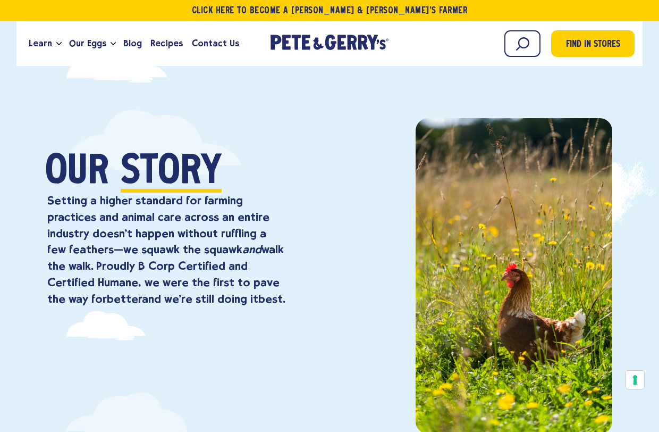
click at [88, 49] on span "Our Eggs" at bounding box center [87, 43] width 37 height 13
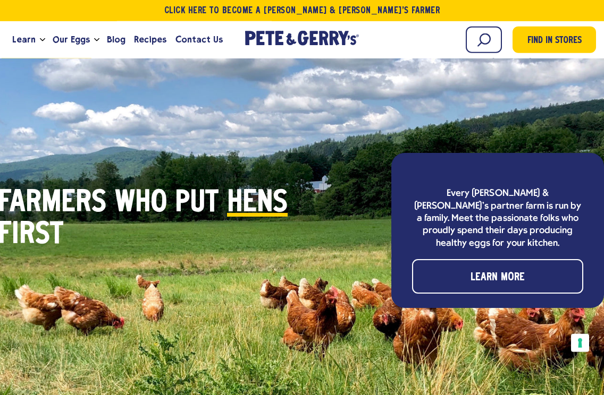
scroll to position [3150, 0]
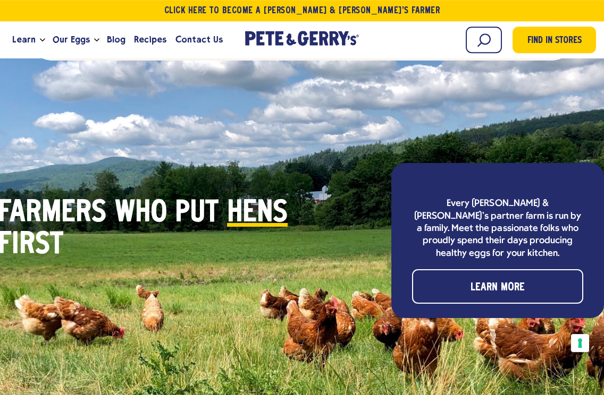
click at [431, 269] on link "Learn More" at bounding box center [497, 286] width 171 height 35
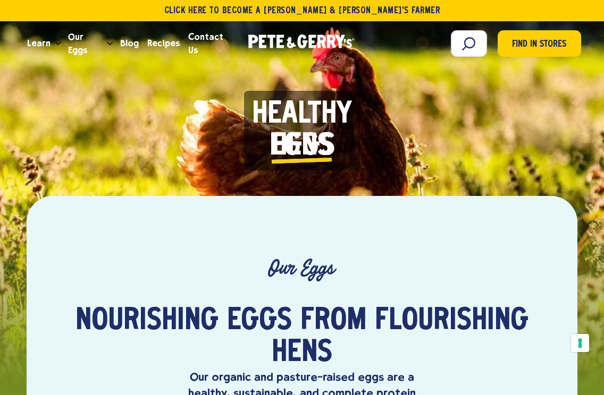
click at [45, 39] on span "Learn" at bounding box center [38, 43] width 23 height 13
click at [52, 35] on link "Learn" at bounding box center [39, 43] width 32 height 29
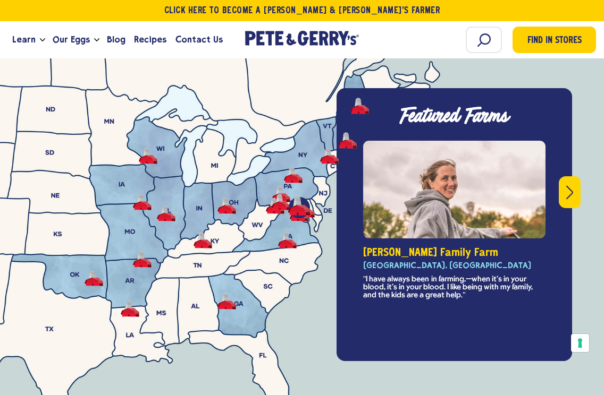
scroll to position [3709, 0]
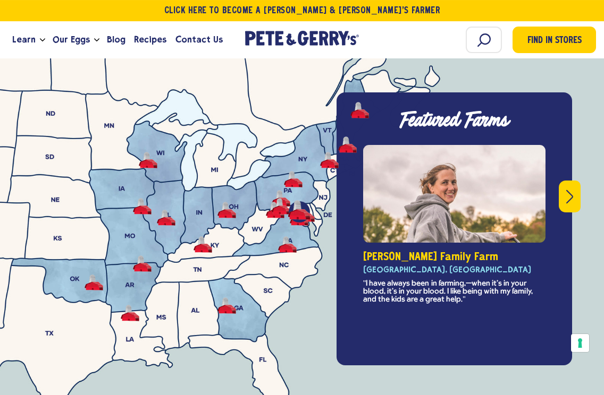
click at [142, 256] on button "-" at bounding box center [142, 264] width 19 height 16
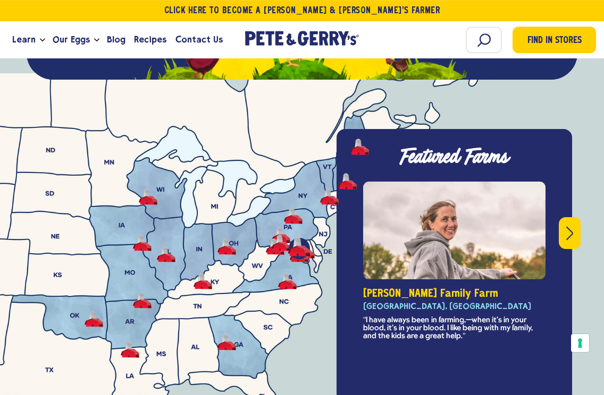
scroll to position [3670, 0]
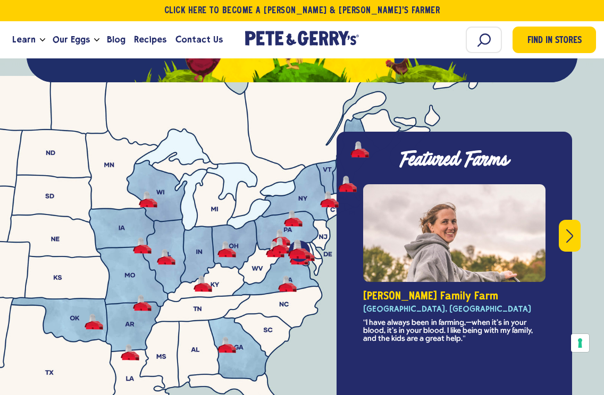
click at [347, 164] on div "Featured Farms This is a carousel with rotating slides. Use Next and Previous b…" at bounding box center [453, 268] width 235 height 273
click at [360, 145] on h3 "Featured Farms" at bounding box center [454, 160] width 209 height 30
click at [362, 145] on h3 "Featured Farms" at bounding box center [454, 160] width 209 height 30
click at [202, 276] on button "-" at bounding box center [202, 284] width 19 height 16
click at [164, 249] on button "-" at bounding box center [166, 257] width 19 height 16
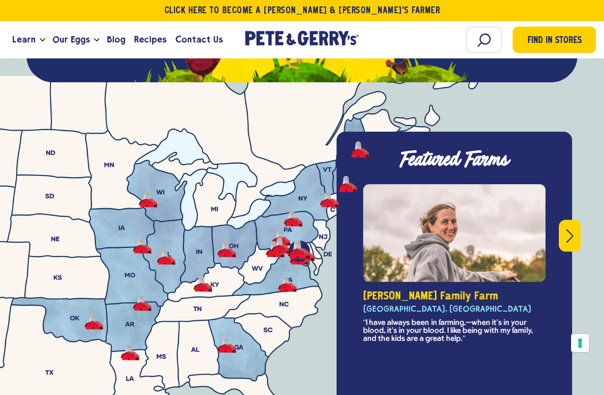
click at [138, 234] on li at bounding box center [142, 245] width 19 height 23
click at [230, 241] on button "-" at bounding box center [226, 249] width 19 height 16
click at [277, 238] on button "Zimmerman Family Farm - Union County, PA" at bounding box center [281, 246] width 19 height 16
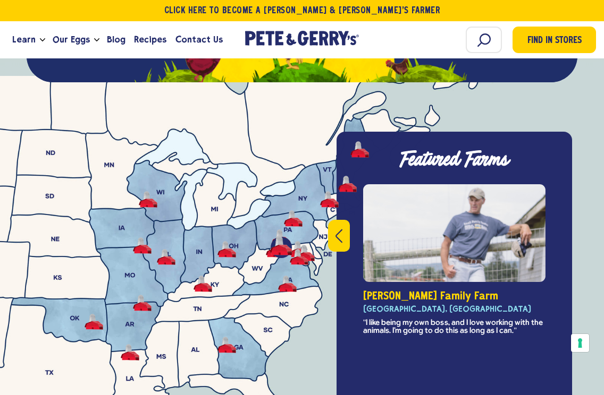
click at [344, 220] on button "Previous" at bounding box center [339, 236] width 22 height 32
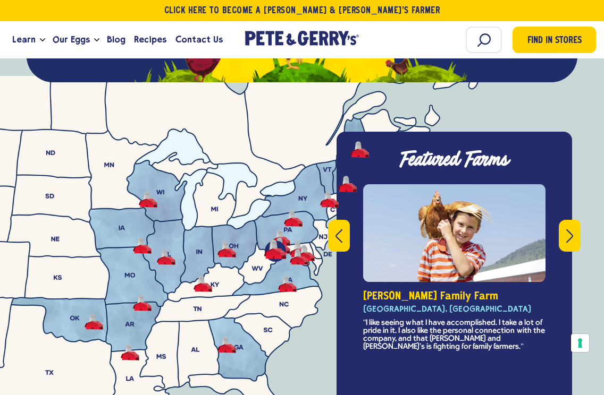
click at [337, 229] on icon "Previous" at bounding box center [338, 236] width 7 height 14
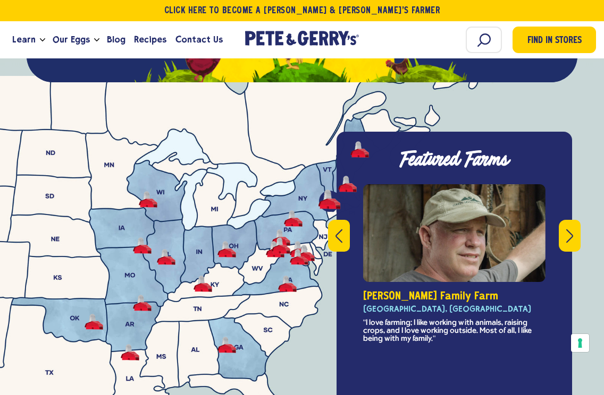
click at [335, 220] on button "Previous" at bounding box center [339, 236] width 22 height 32
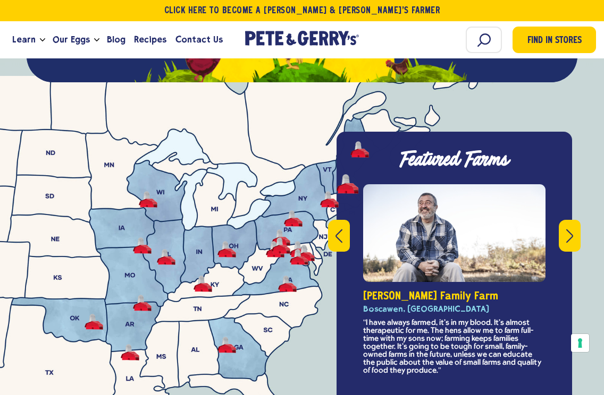
click at [406, 298] on div "Giovagnoli Family Farm Boscawen, NH "I have always farmed, it’s in my blood. It…" at bounding box center [454, 341] width 182 height 100
click at [331, 220] on button "Previous" at bounding box center [339, 236] width 22 height 32
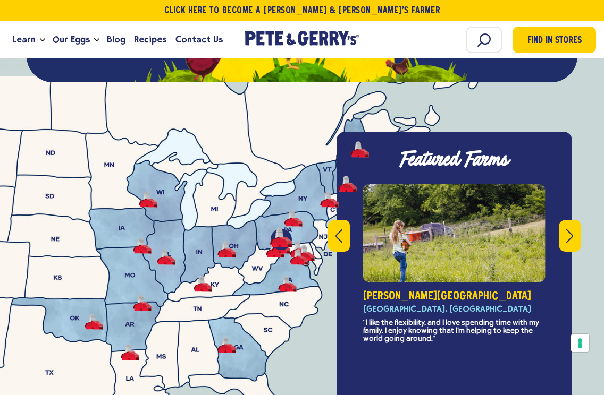
click at [339, 229] on icon "Previous" at bounding box center [338, 235] width 7 height 13
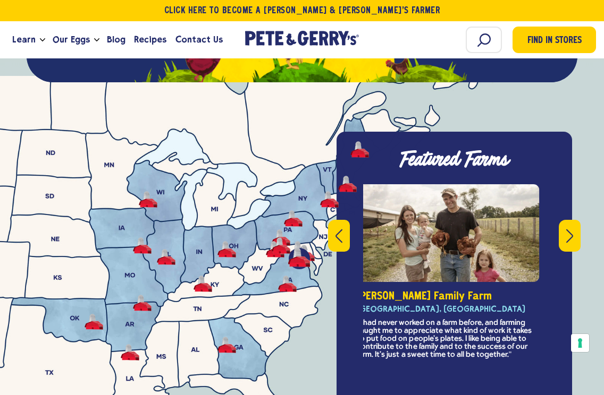
click at [336, 229] on icon "Previous" at bounding box center [338, 236] width 7 height 14
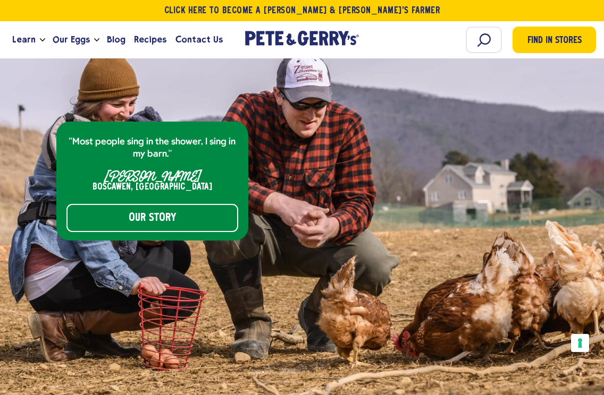
scroll to position [4167, 0]
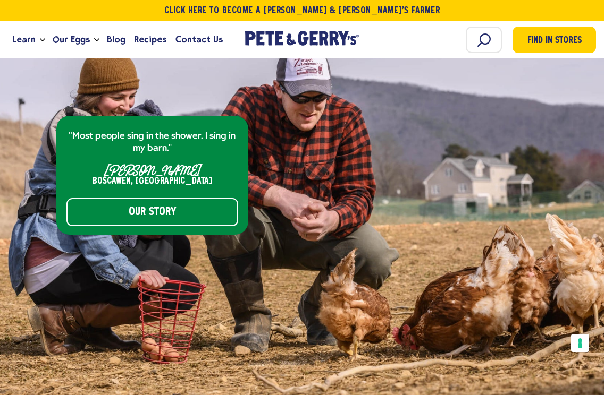
click at [98, 205] on link "Our Story" at bounding box center [152, 212] width 172 height 28
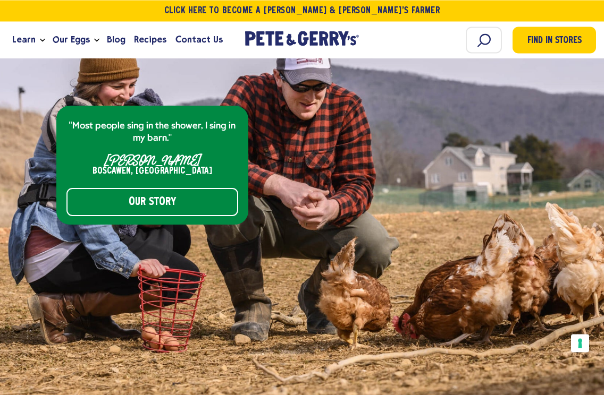
scroll to position [4179, 0]
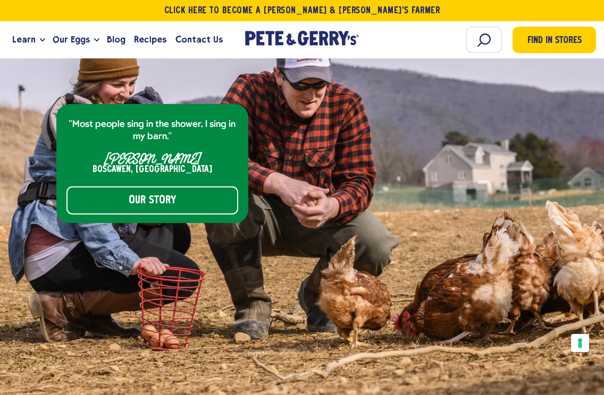
click at [77, 158] on div ""Most people sing in the shower, I sing in my barn." Tom Giovagnoli Boscawen, N…" at bounding box center [152, 163] width 192 height 119
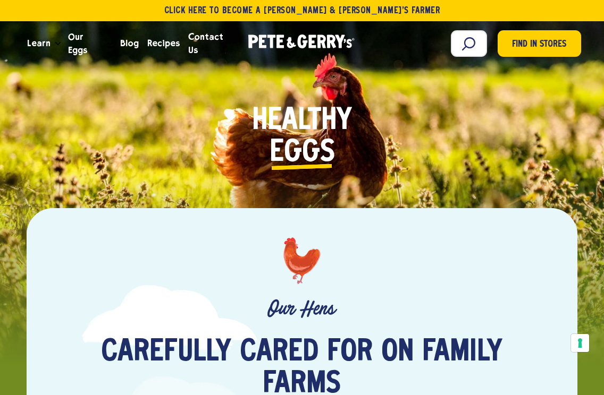
scroll to position [0, 0]
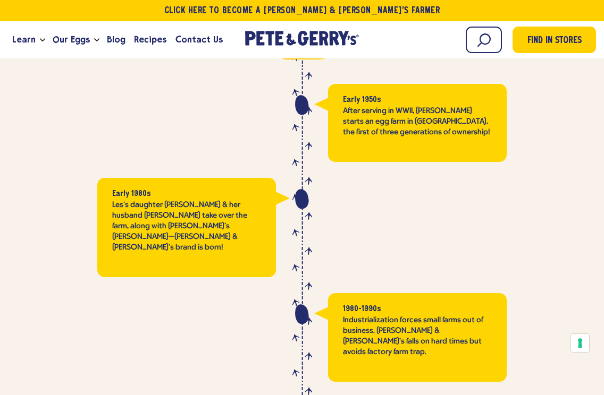
scroll to position [1699, 0]
click at [156, 210] on p "Les's daughter [PERSON_NAME] & her husband [PERSON_NAME] take over the farm, al…" at bounding box center [186, 226] width 149 height 53
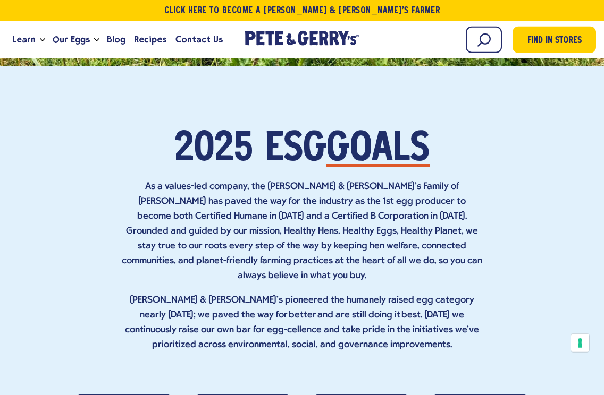
scroll to position [3589, 0]
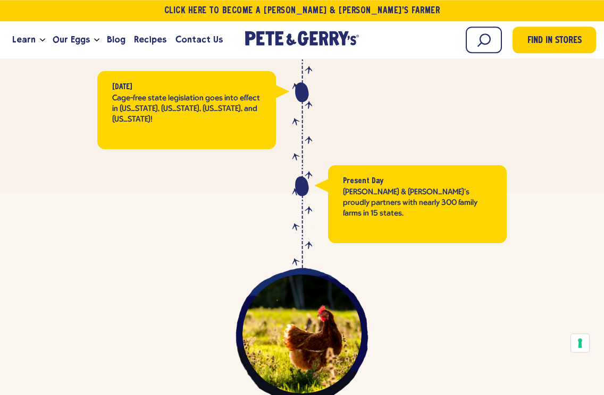
scroll to position [2757, 0]
